Goal: Check status: Check status

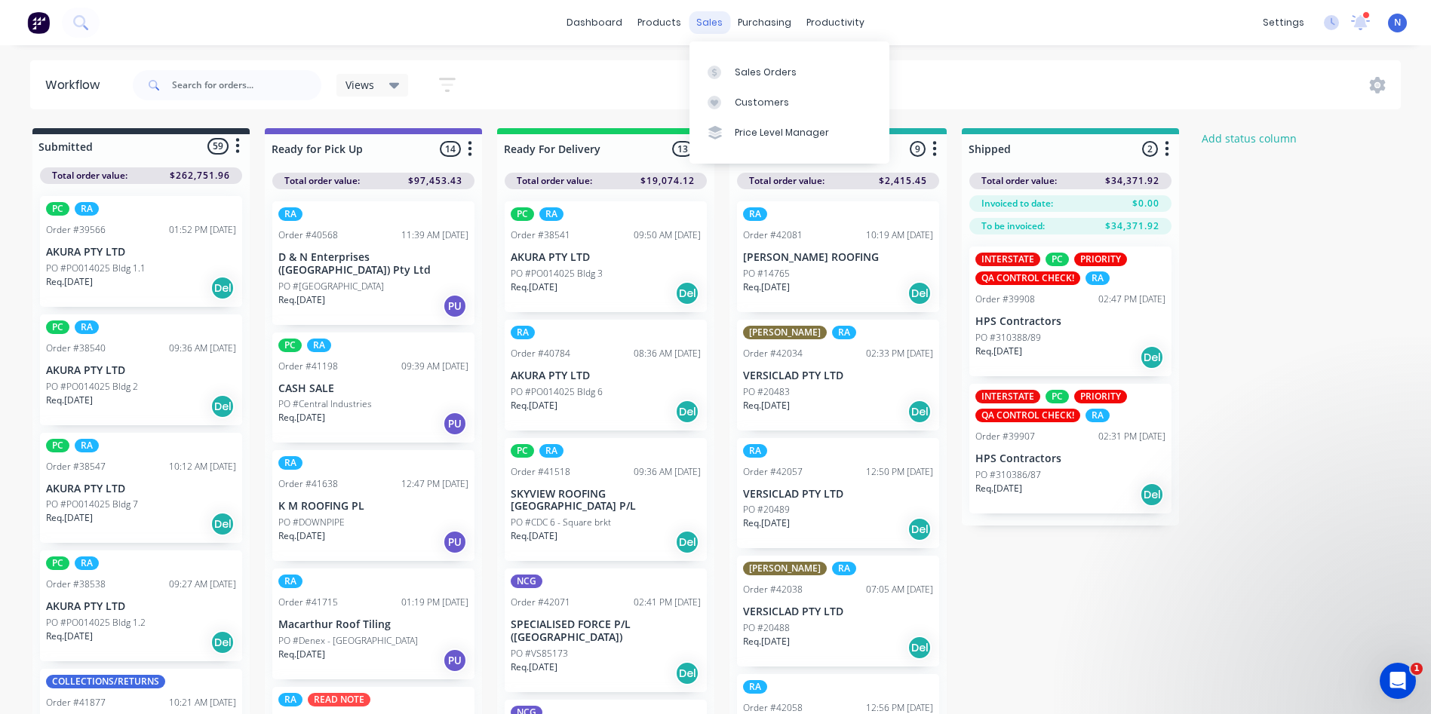
click at [706, 19] on div "sales" at bounding box center [709, 22] width 41 height 23
click at [745, 81] on link "Sales Orders" at bounding box center [789, 72] width 200 height 30
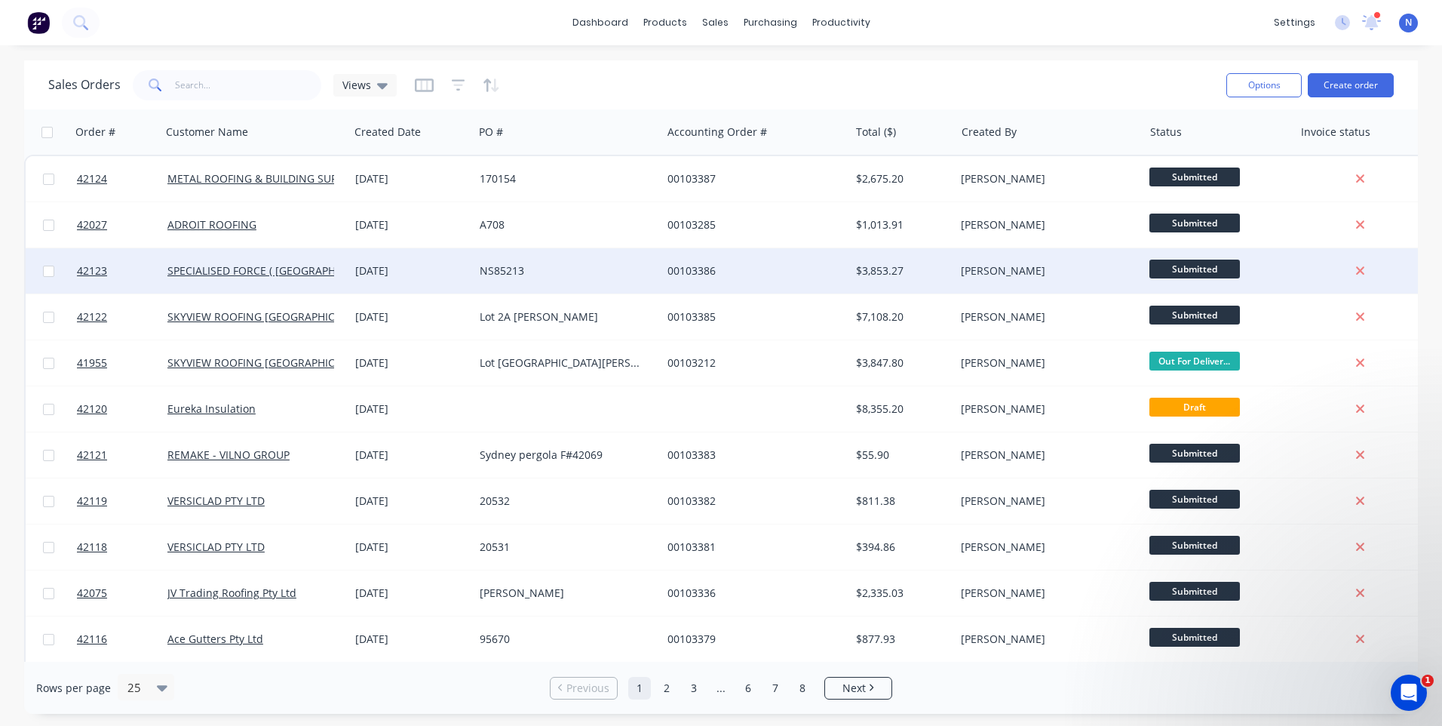
click at [662, 273] on div "00103386" at bounding box center [755, 270] width 188 height 45
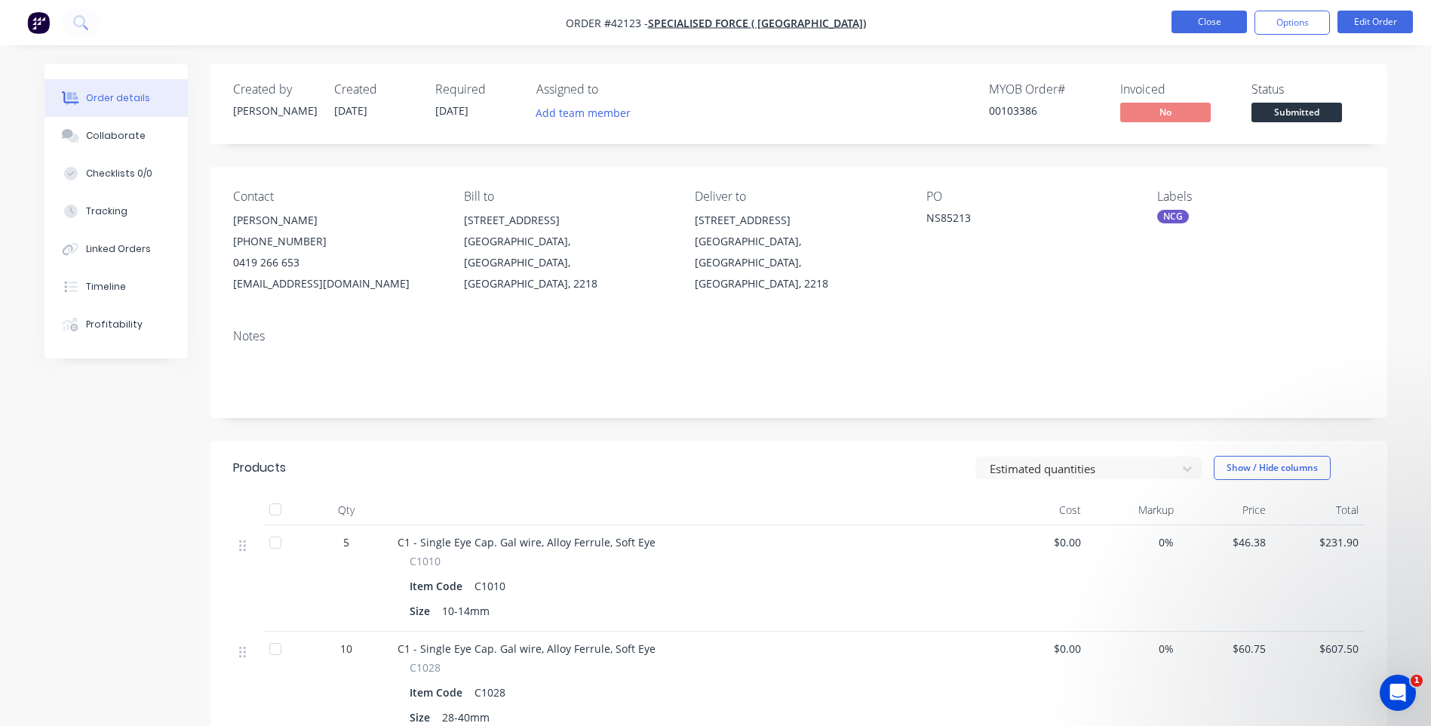
click at [1211, 21] on button "Close" at bounding box center [1208, 22] width 75 height 23
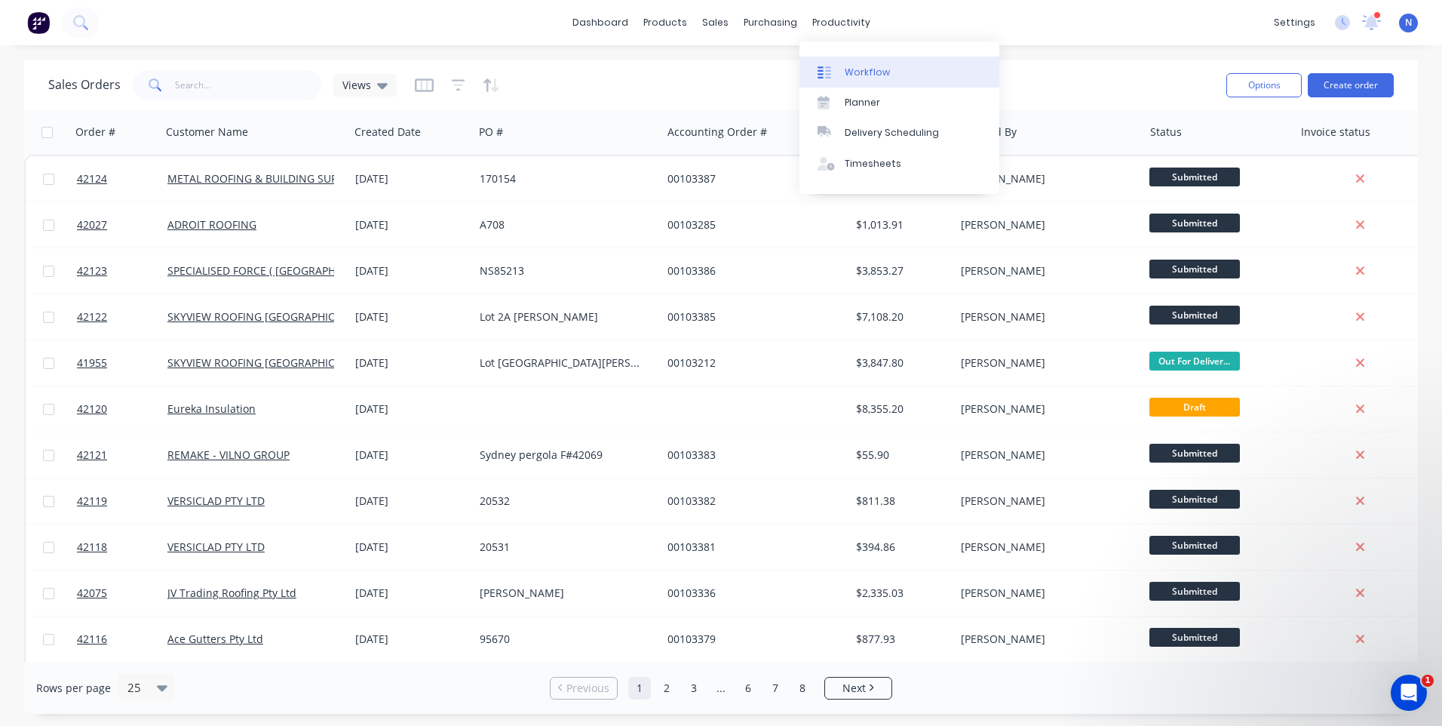
drag, startPoint x: 827, startPoint y: 23, endPoint x: 870, endPoint y: 62, distance: 58.2
click at [827, 23] on div "productivity" at bounding box center [841, 22] width 73 height 23
click at [875, 71] on div "Workflow" at bounding box center [867, 73] width 45 height 14
